Goal: Task Accomplishment & Management: Complete application form

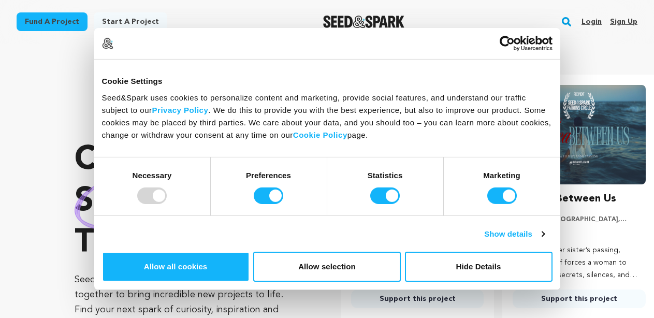
click at [321, 101] on div "Crowdfunding stories that matter . Seed&Spark is where creators and audiences w…" at bounding box center [364, 235] width 579 height 343
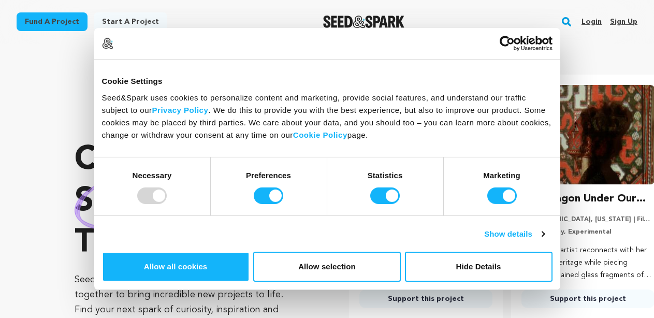
scroll to position [0, 170]
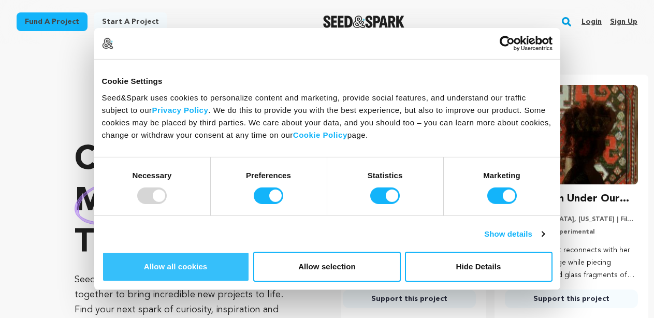
click at [250, 252] on button "Allow all cookies" at bounding box center [176, 267] width 148 height 30
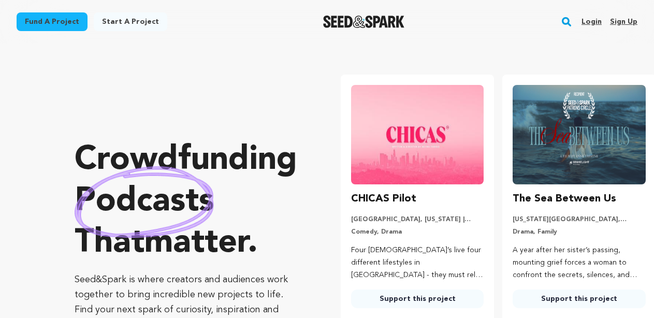
scroll to position [0, 0]
click at [111, 22] on link "Start a project" at bounding box center [131, 21] width 74 height 19
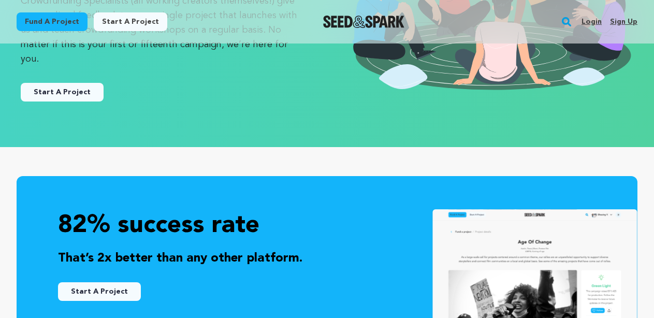
scroll to position [172, 0]
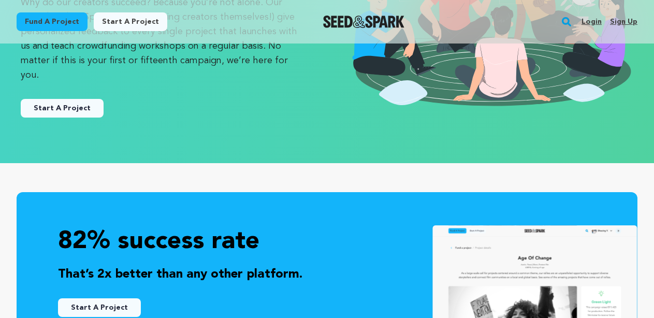
click at [127, 298] on link "Start A Project" at bounding box center [99, 307] width 83 height 19
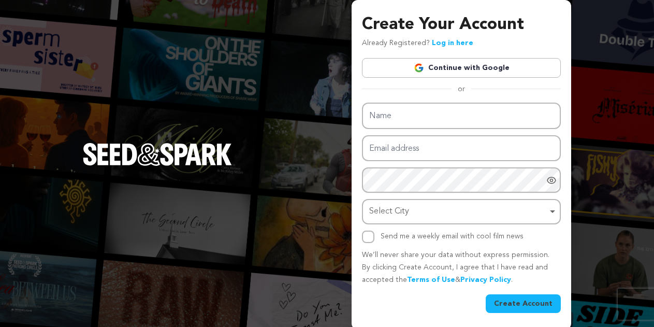
click at [447, 62] on link "Continue with Google" at bounding box center [461, 68] width 199 height 20
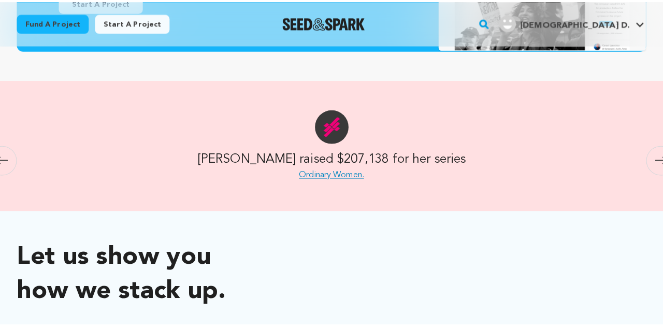
scroll to position [259, 0]
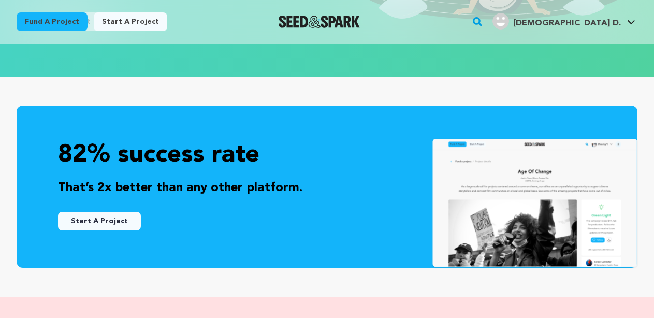
click at [102, 212] on button "Start A Project" at bounding box center [99, 221] width 83 height 19
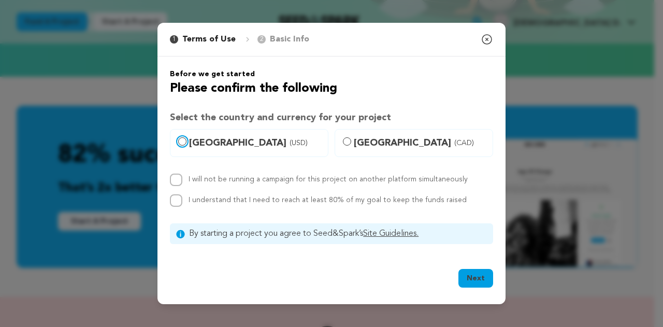
click at [179, 140] on input "United States (USD)" at bounding box center [182, 141] width 8 height 8
radio input "true"
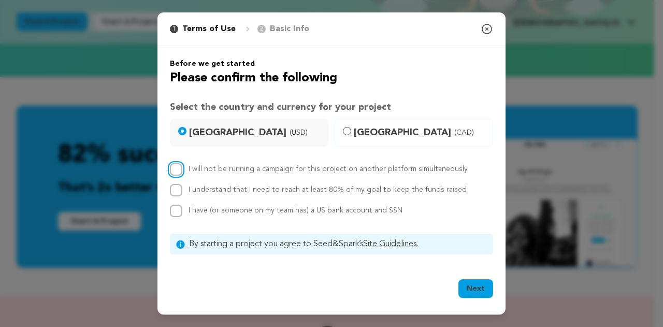
click at [174, 167] on input "I will not be running a campaign for this project on another platform simultane…" at bounding box center [176, 169] width 12 height 12
checkbox input "true"
click at [176, 188] on input "I understand that I need to reach at least 80% of my goal to keep the funds rai…" at bounding box center [176, 190] width 12 height 12
checkbox input "true"
click at [175, 212] on input "I have (or someone on my team has) a US bank account and SSN" at bounding box center [176, 210] width 12 height 12
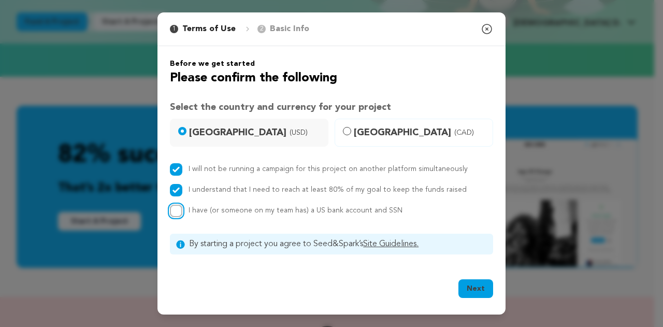
checkbox input "true"
click at [486, 287] on button "Next" at bounding box center [475, 288] width 35 height 19
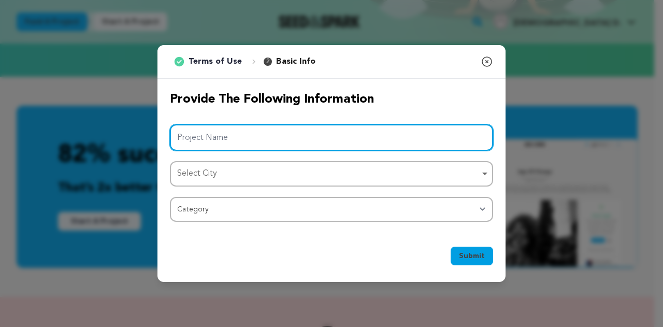
click at [333, 144] on input "Project Name" at bounding box center [331, 137] width 323 height 26
click at [483, 173] on div "Select City Remove item" at bounding box center [331, 173] width 313 height 19
type input "You See It Now"
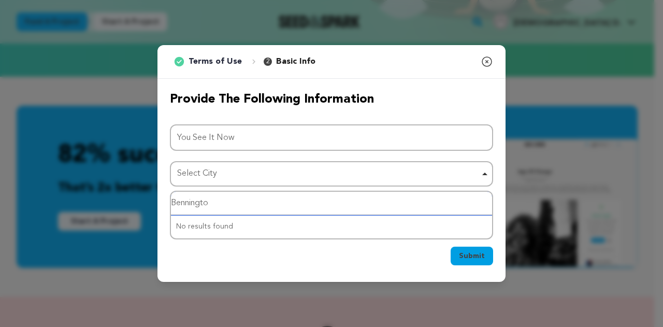
type input "Bennington"
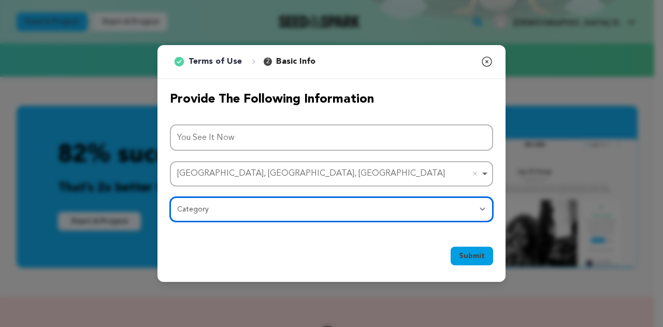
click at [273, 210] on select "Category Film Feature Film Short Series Film Festival Company Music Video VR Ex…" at bounding box center [331, 209] width 323 height 25
select select "383"
click at [170, 197] on select "Category Film Feature Film Short Series Film Festival Company Music Video VR Ex…" at bounding box center [331, 209] width 323 height 25
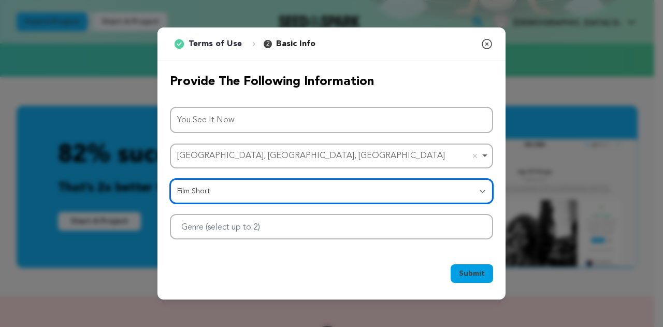
click at [385, 229] on div at bounding box center [331, 226] width 323 height 25
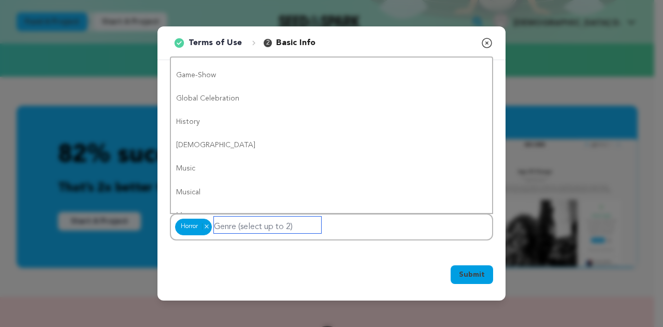
scroll to position [0, 0]
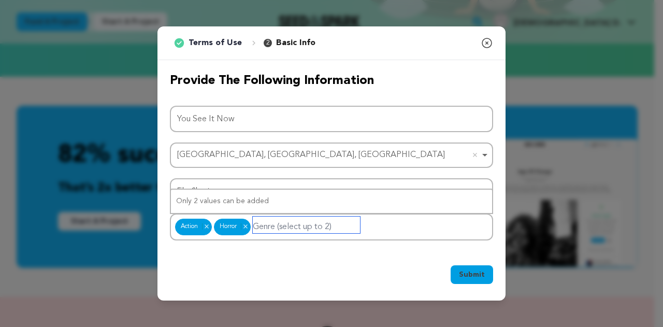
click at [281, 223] on input "Genre (select up to 2)" at bounding box center [306, 224] width 107 height 17
click at [253, 268] on div "Submit Ok, Got it" at bounding box center [331, 276] width 323 height 23
click at [242, 225] on input "Genre (select up to 2)" at bounding box center [267, 224] width 107 height 17
click at [472, 272] on span "Submit" at bounding box center [472, 274] width 26 height 10
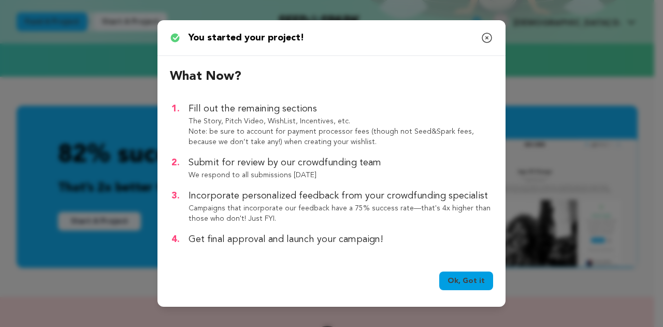
click at [464, 288] on link "Ok, Got it" at bounding box center [466, 280] width 54 height 19
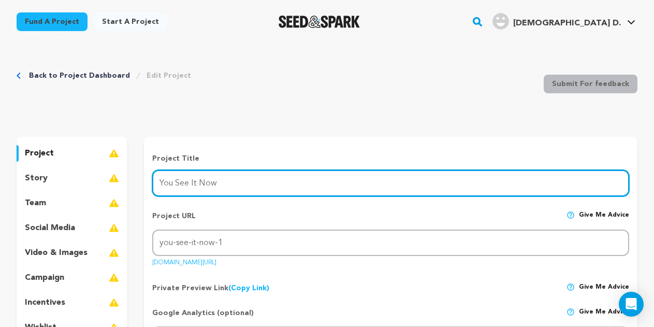
click at [208, 178] on input "You See It Now" at bounding box center [390, 183] width 477 height 26
click at [229, 183] on input "You See It Now" at bounding box center [390, 183] width 477 height 26
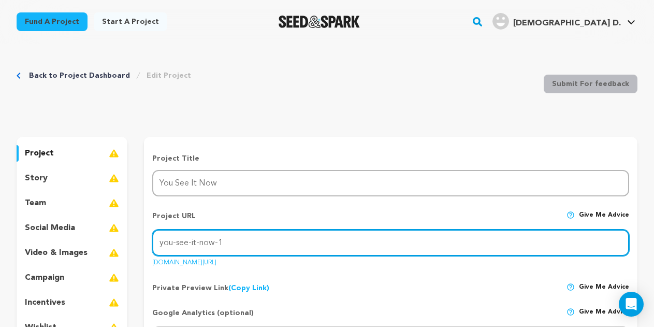
click at [210, 240] on input "you-see-it-now-1" at bounding box center [390, 242] width 477 height 26
click at [232, 239] on input "you-see-it-now-1" at bounding box center [390, 242] width 477 height 26
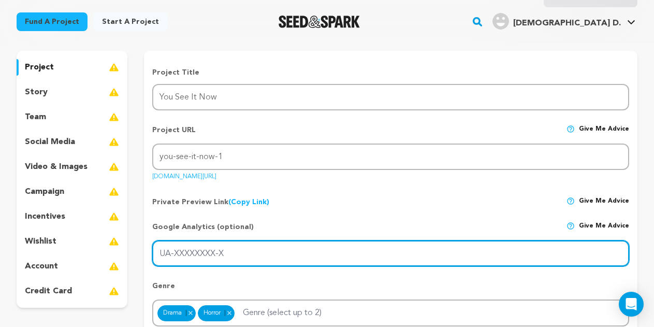
click at [230, 248] on input "UA-XXXXXXXX-X" at bounding box center [390, 253] width 477 height 26
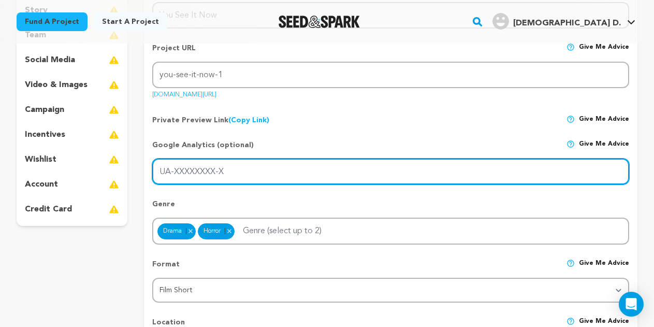
scroll to position [172, 0]
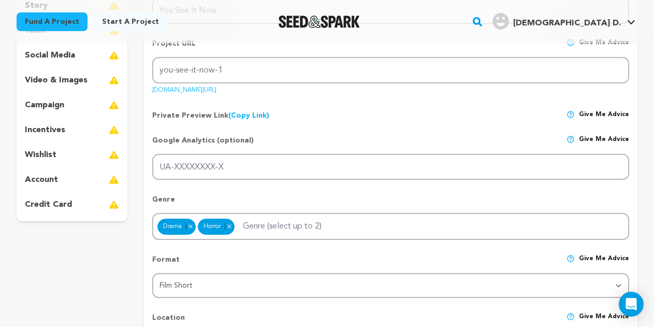
click at [40, 155] on p "wishlist" at bounding box center [41, 155] width 32 height 12
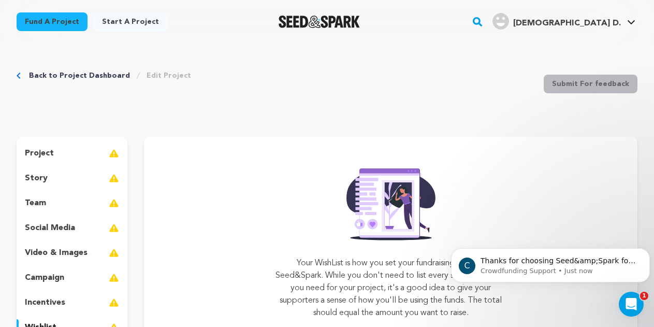
click at [49, 159] on p "project" at bounding box center [39, 153] width 29 height 12
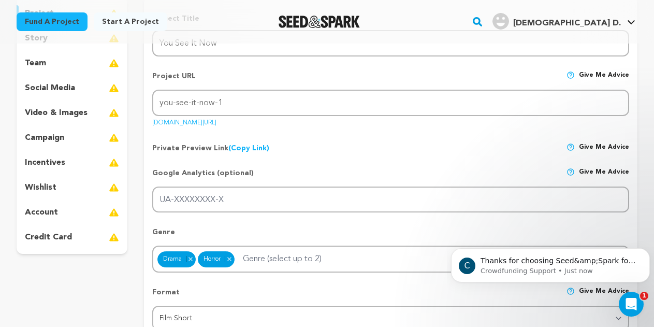
scroll to position [259, 0]
